Goal: Task Accomplishment & Management: Manage account settings

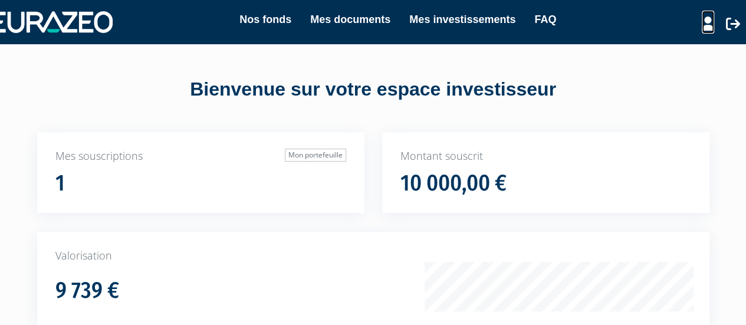
click at [705, 23] on icon at bounding box center [708, 24] width 12 height 14
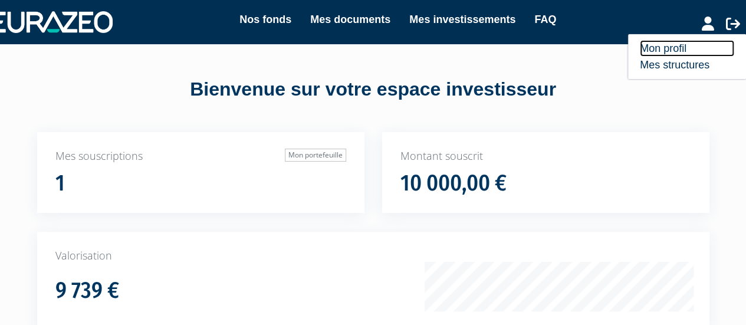
click at [648, 47] on link "Mon profil" at bounding box center [687, 48] width 94 height 17
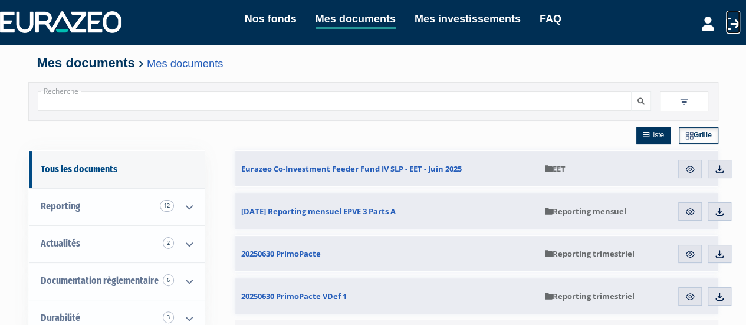
click at [731, 21] on icon at bounding box center [733, 24] width 14 height 14
